Goal: Find specific page/section: Find specific page/section

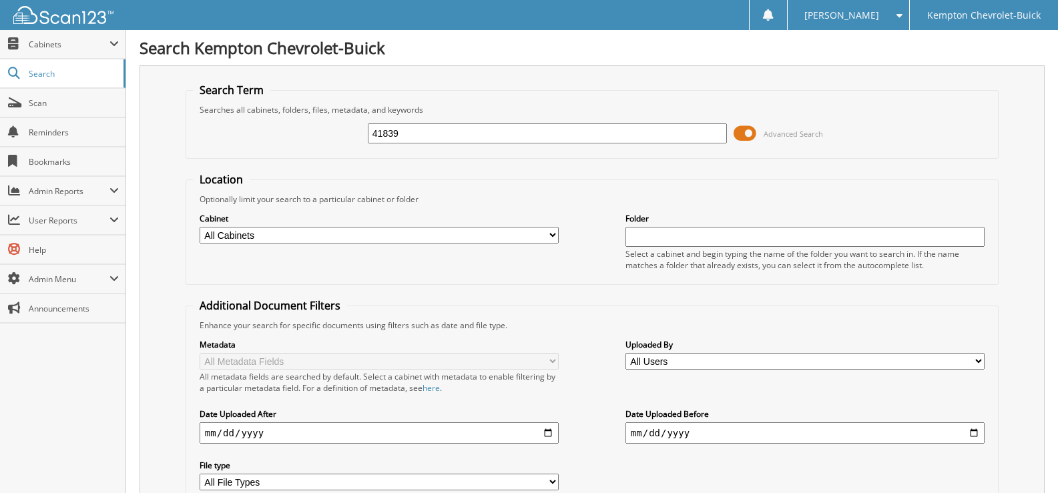
type input "41839"
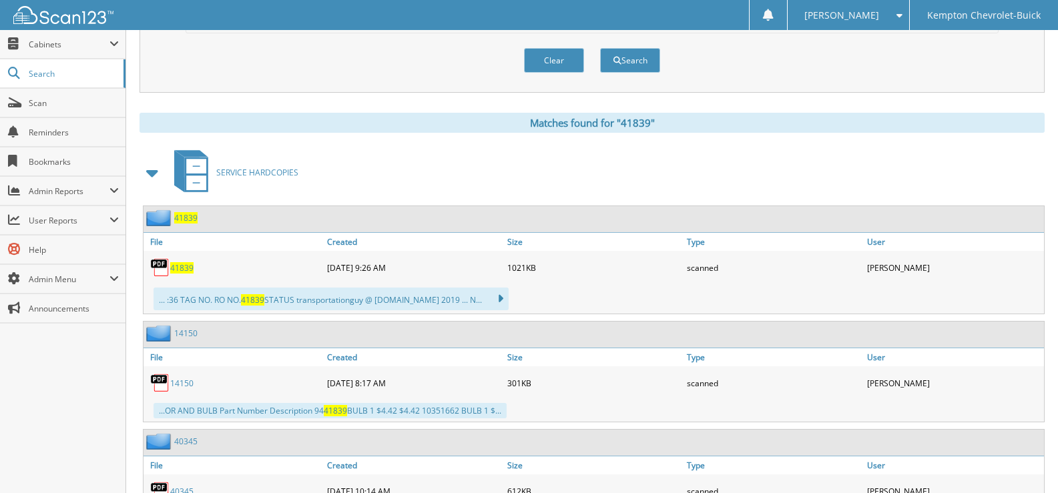
scroll to position [534, 0]
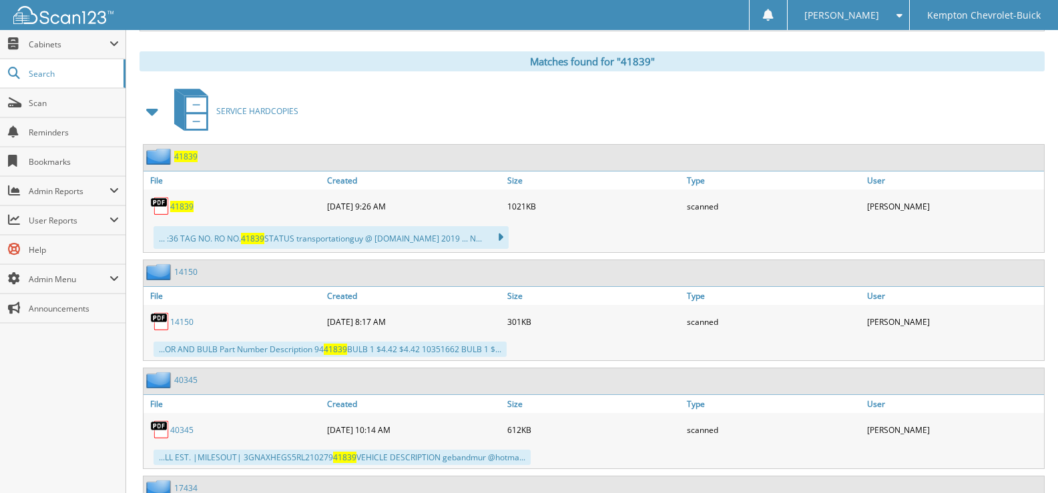
click at [187, 154] on span "41839" at bounding box center [185, 156] width 23 height 11
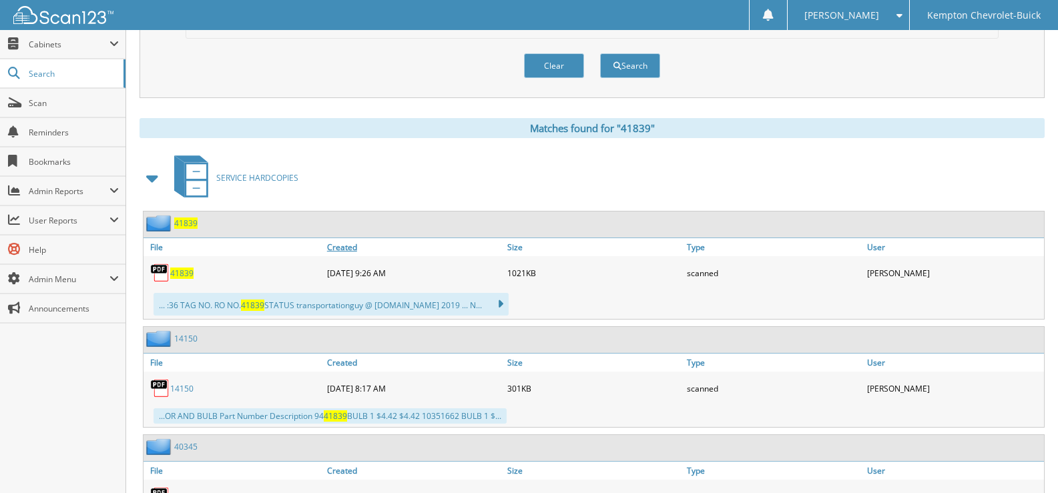
scroll to position [601, 0]
